Goal: Complete application form

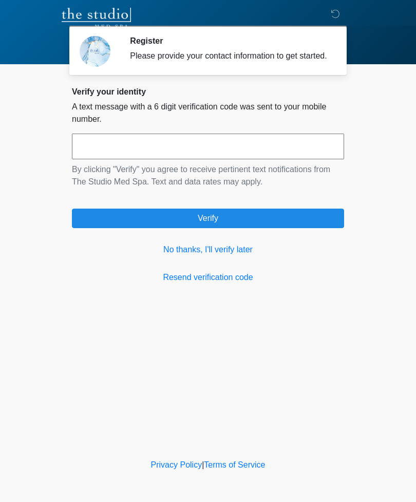
click at [242, 256] on link "No thanks, I'll verify later" at bounding box center [208, 250] width 272 height 12
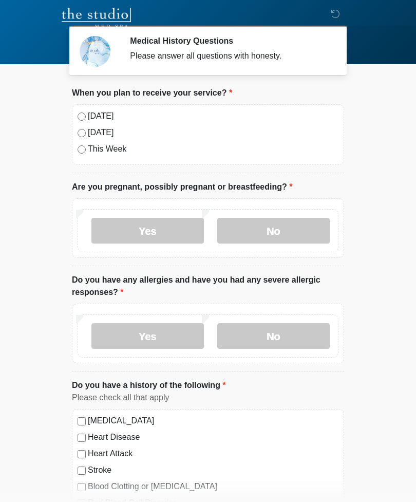
click at [98, 116] on label "[DATE]" at bounding box center [213, 116] width 251 height 12
click at [292, 229] on label "No" at bounding box center [273, 231] width 113 height 26
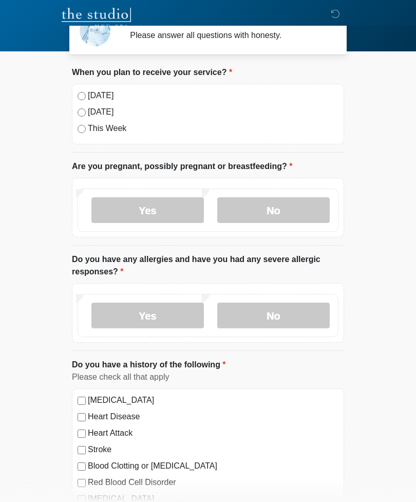
scroll to position [26, 0]
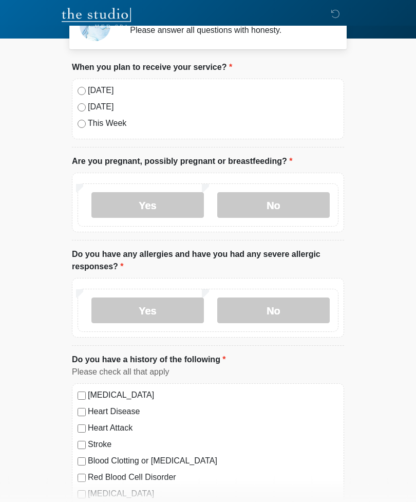
click at [310, 316] on label "No" at bounding box center [273, 311] width 113 height 26
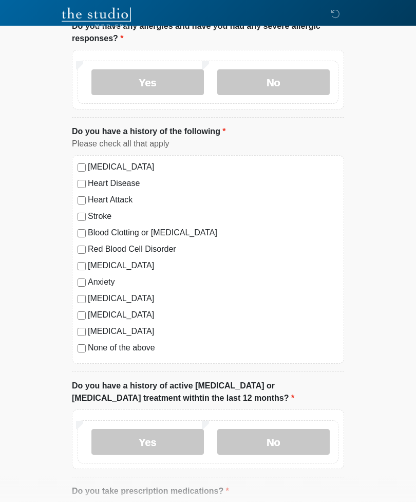
scroll to position [254, 0]
click at [144, 351] on label "None of the above" at bounding box center [213, 348] width 251 height 12
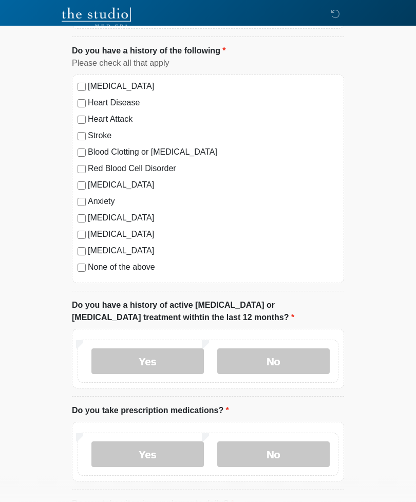
click at [302, 362] on label "No" at bounding box center [273, 362] width 113 height 26
click at [315, 461] on label "No" at bounding box center [273, 454] width 113 height 26
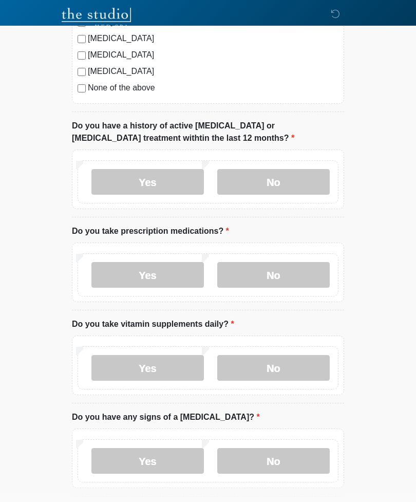
scroll to position [522, 0]
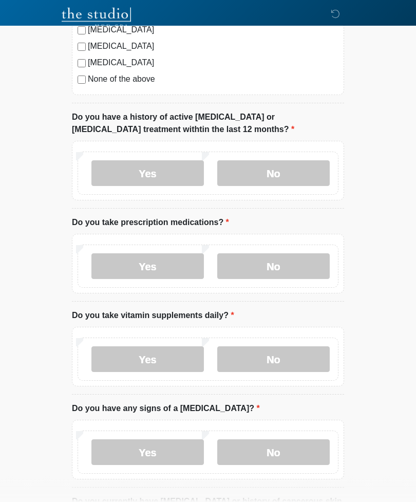
click at [297, 364] on label "No" at bounding box center [273, 360] width 113 height 26
click at [306, 447] on label "No" at bounding box center [273, 452] width 113 height 26
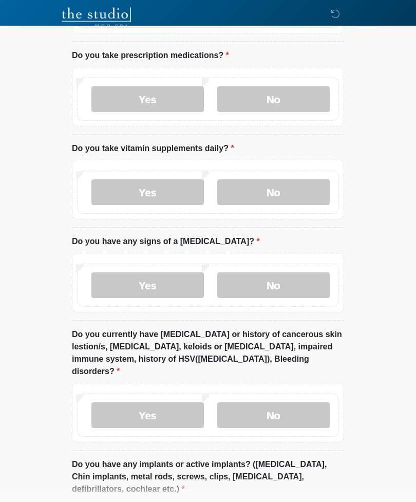
click at [310, 407] on label "No" at bounding box center [273, 416] width 113 height 26
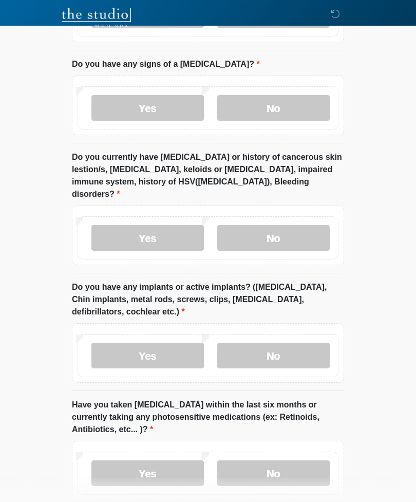
scroll to position [881, 0]
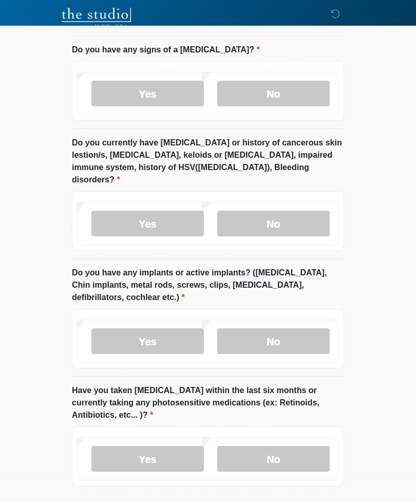
click at [290, 328] on label "No" at bounding box center [273, 341] width 113 height 26
click at [298, 446] on label "No" at bounding box center [273, 459] width 113 height 26
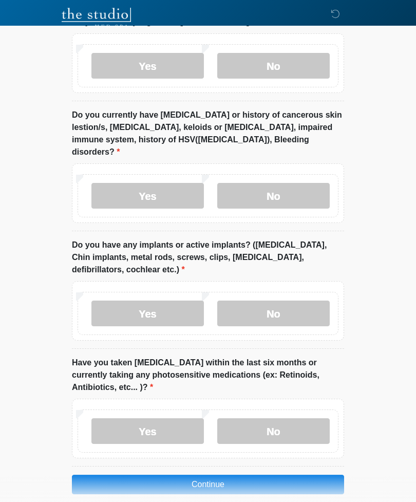
click at [297, 475] on button "Continue" at bounding box center [208, 485] width 272 height 20
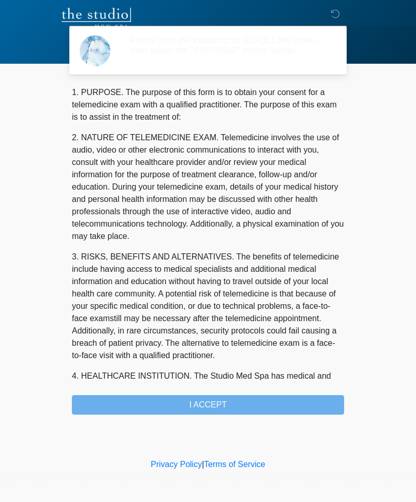
scroll to position [0, 0]
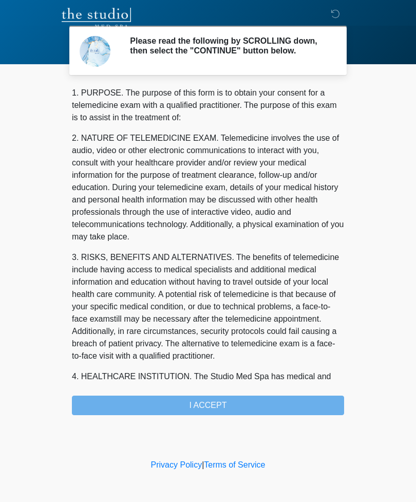
click at [279, 409] on div "1. PURPOSE. The purpose of this form is to obtain your consent for a telemedici…" at bounding box center [208, 251] width 272 height 328
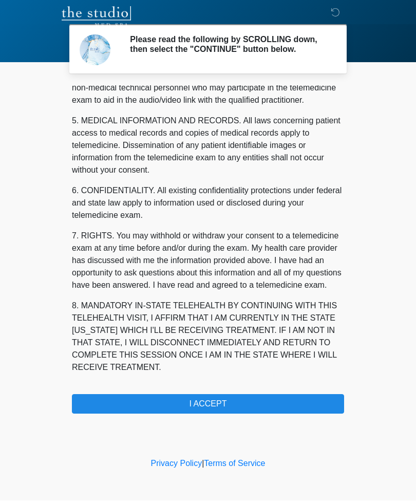
scroll to position [312, 0]
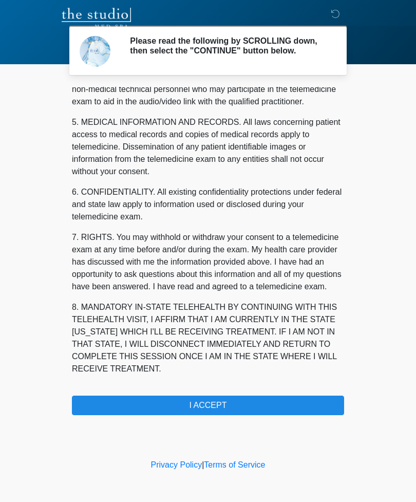
click at [286, 408] on button "I ACCEPT" at bounding box center [208, 406] width 272 height 20
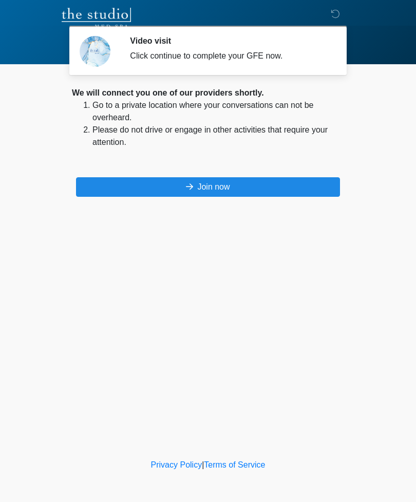
click at [272, 189] on button "Join now" at bounding box center [208, 187] width 264 height 20
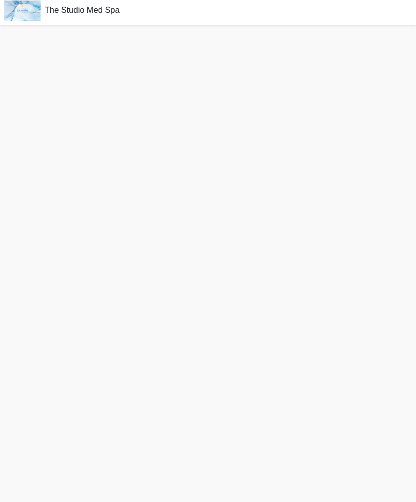
scroll to position [3, 0]
